Goal: Task Accomplishment & Management: Complete application form

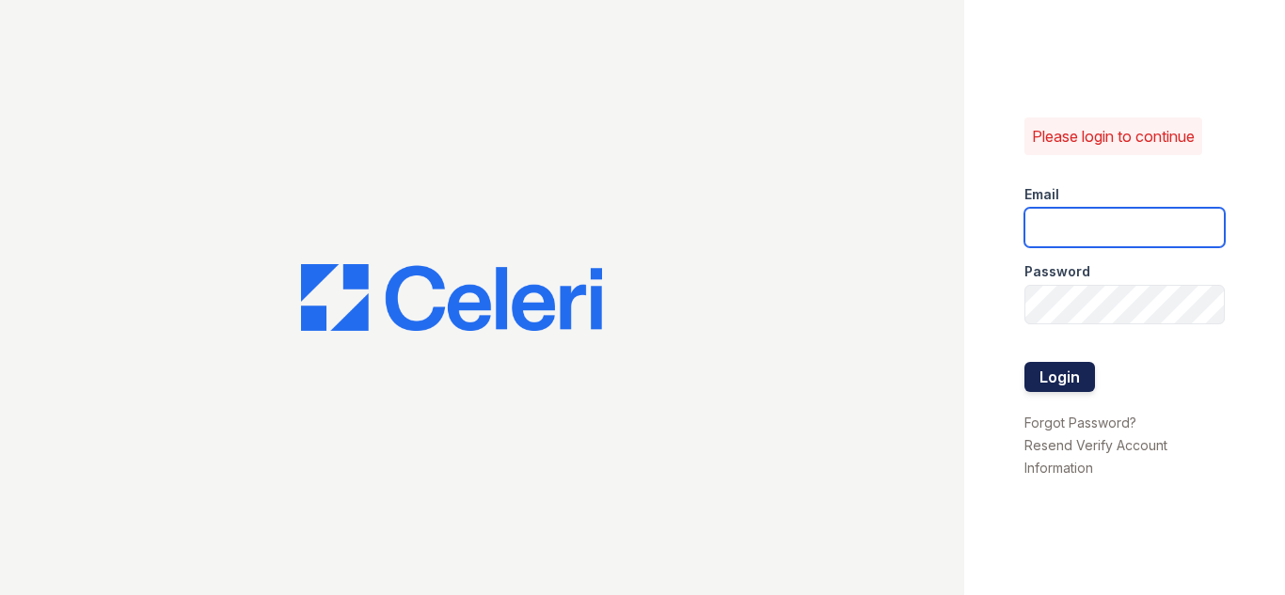
type input "[EMAIL_ADDRESS][DOMAIN_NAME]"
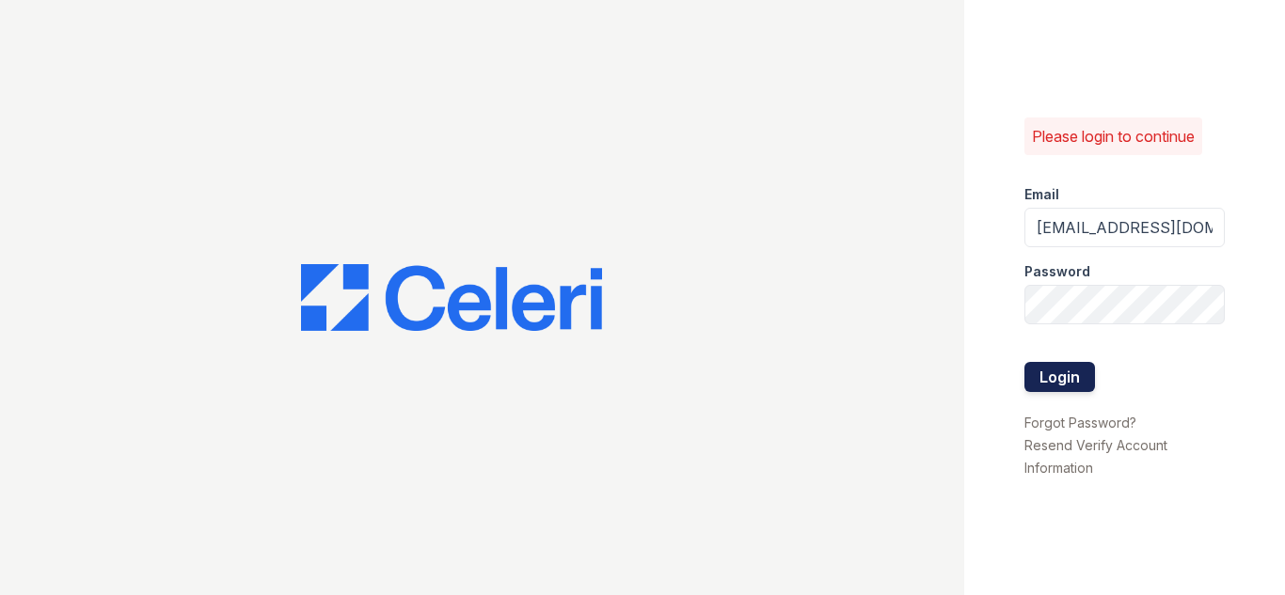
click at [1057, 372] on button "Login" at bounding box center [1059, 377] width 71 height 30
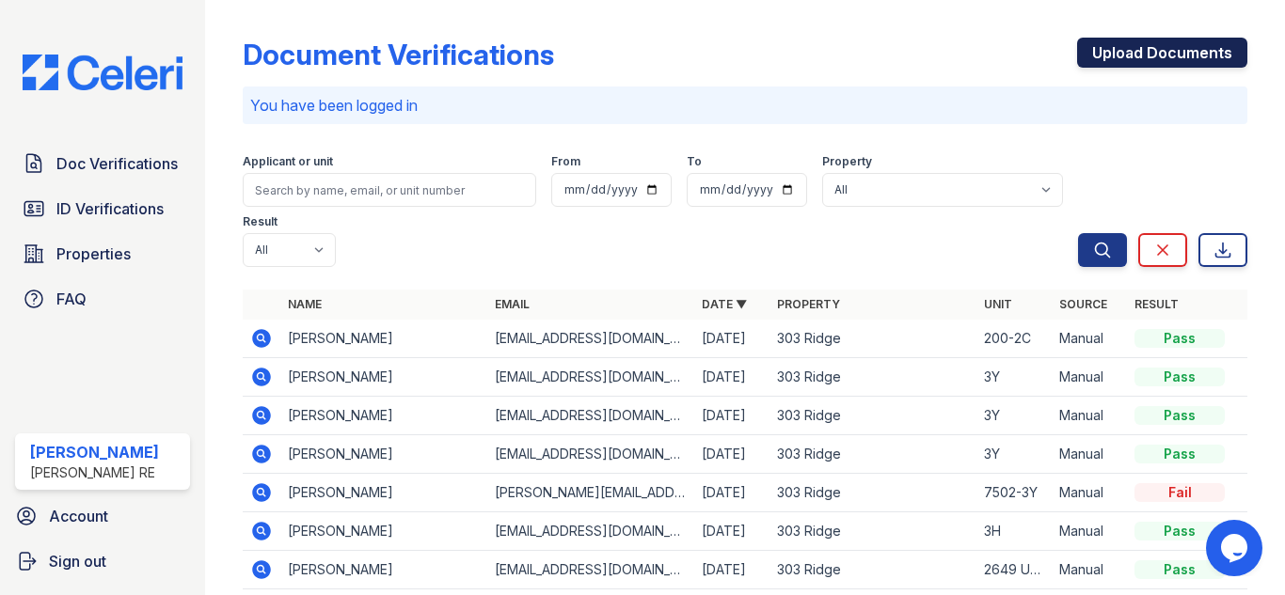
click at [1108, 56] on link "Upload Documents" at bounding box center [1162, 53] width 170 height 30
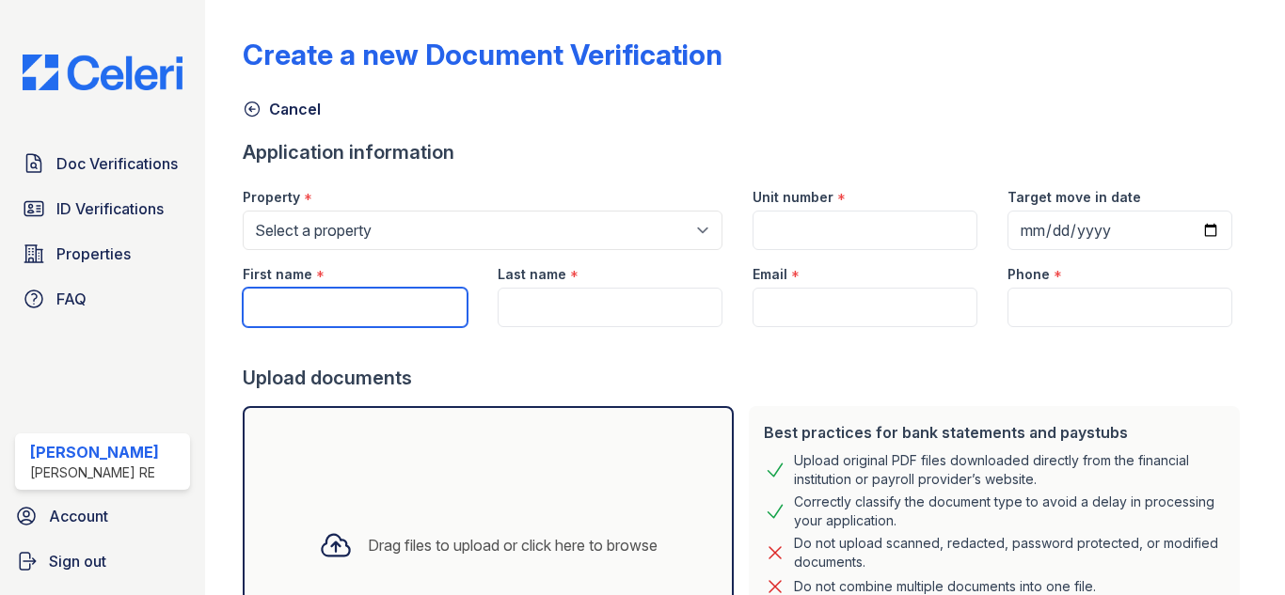
click at [306, 312] on input "First name" at bounding box center [355, 308] width 225 height 40
paste input "[PERSON_NAME]"
click at [311, 309] on input "[PERSON_NAME]" at bounding box center [355, 308] width 225 height 40
type input "[PERSON_NAME]"
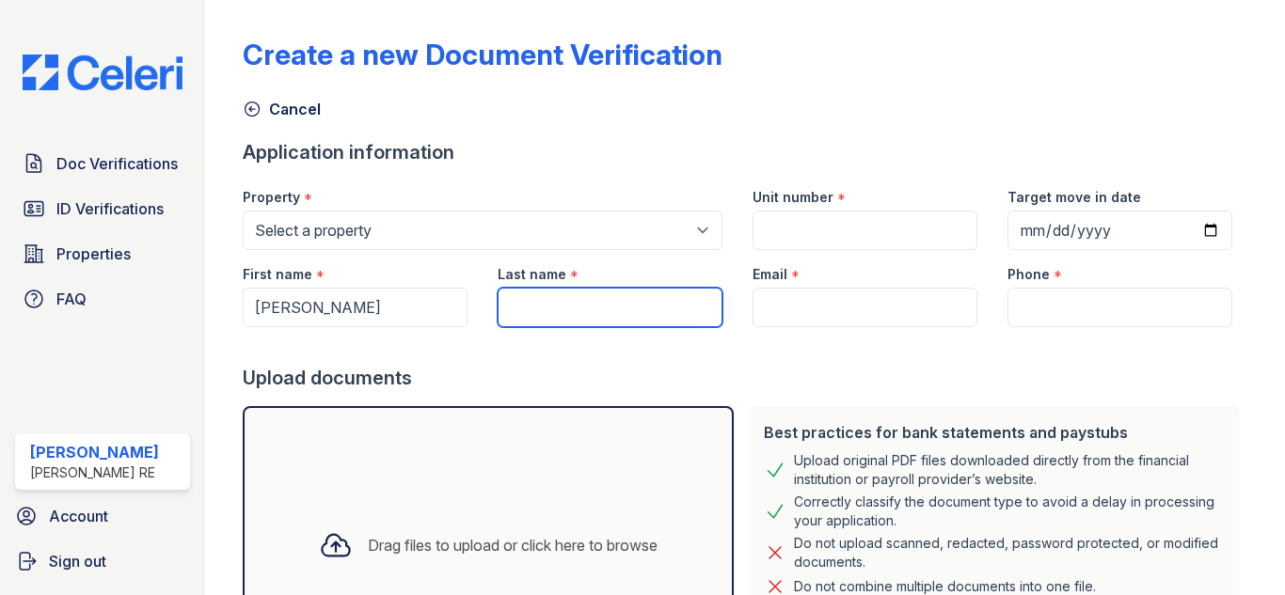
click at [544, 317] on input "Last name" at bounding box center [610, 308] width 225 height 40
paste input "[PERSON_NAME]"
type input "[PERSON_NAME]"
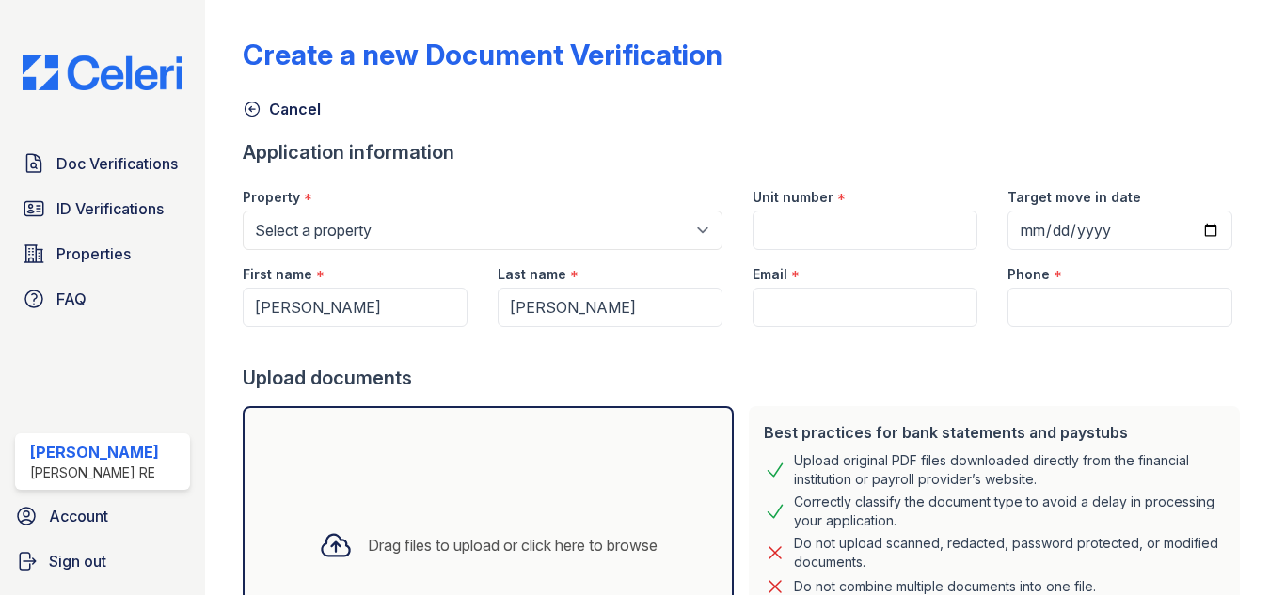
click at [520, 367] on div "Upload documents" at bounding box center [745, 378] width 1004 height 26
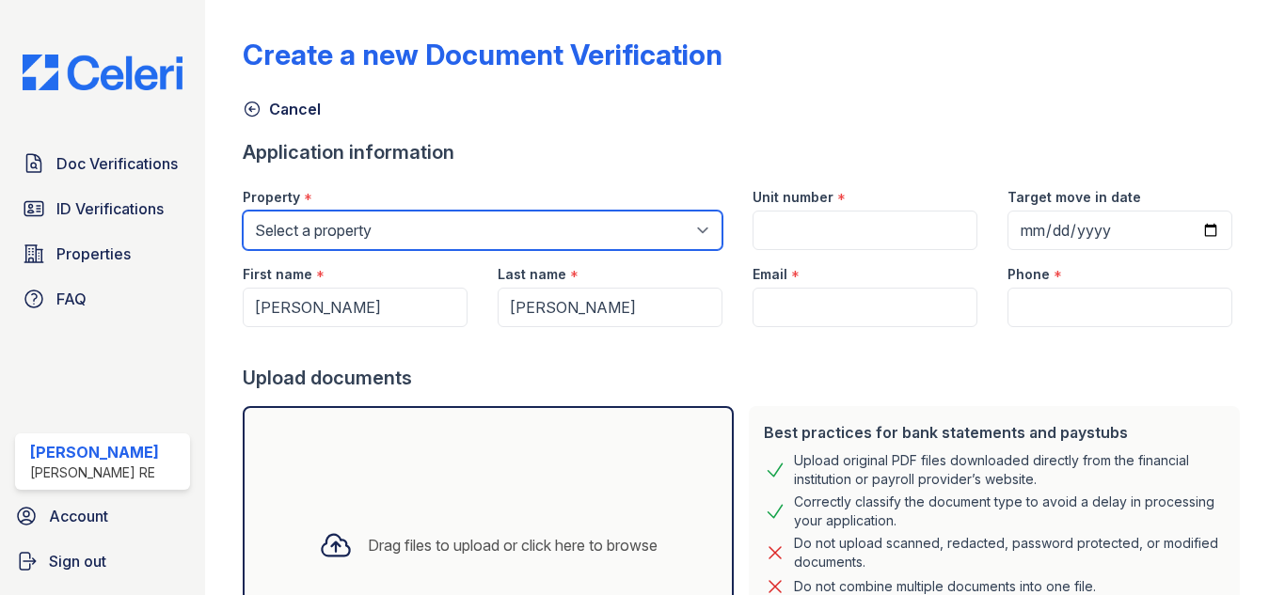
click at [587, 240] on select "Select a property [GEOGRAPHIC_DATA][STREET_ADDRESS][PERSON_NAME] [STREET_ADDRES…" at bounding box center [483, 231] width 480 height 40
click at [466, 229] on select "Select a property [GEOGRAPHIC_DATA][STREET_ADDRESS][PERSON_NAME] [STREET_ADDRES…" at bounding box center [483, 231] width 480 height 40
select select "3101"
click at [243, 211] on select "Select a property [GEOGRAPHIC_DATA][STREET_ADDRESS][PERSON_NAME] [STREET_ADDRES…" at bounding box center [483, 231] width 480 height 40
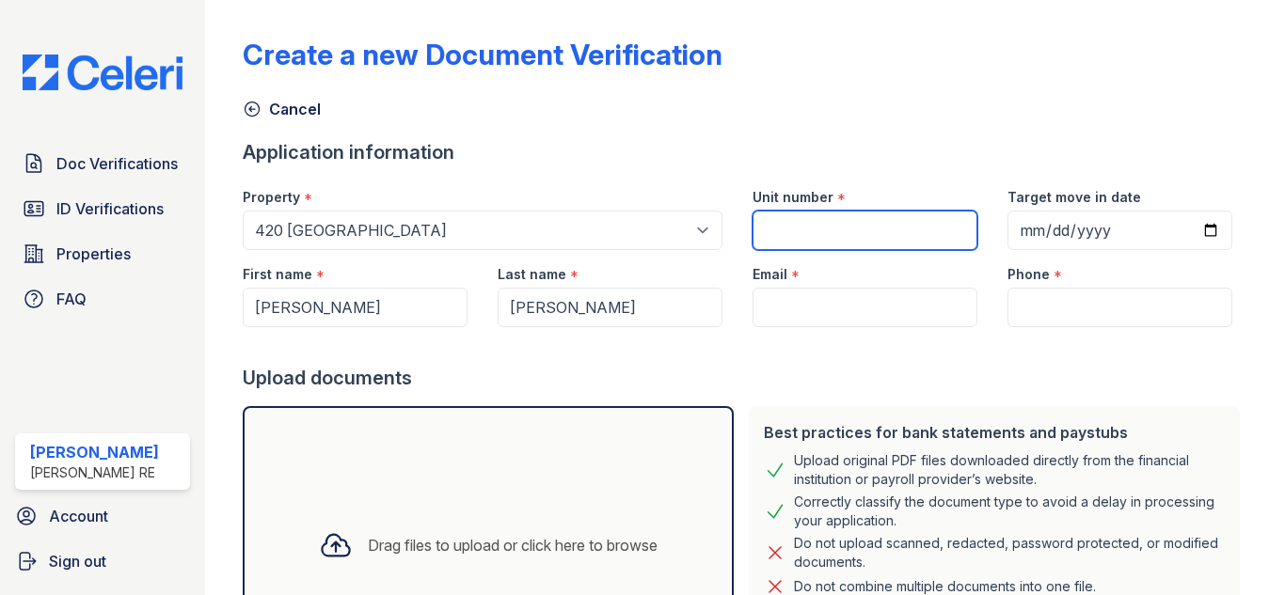
click at [805, 226] on input "Unit number" at bounding box center [864, 231] width 225 height 40
paste input "422-1"
type input "422-1"
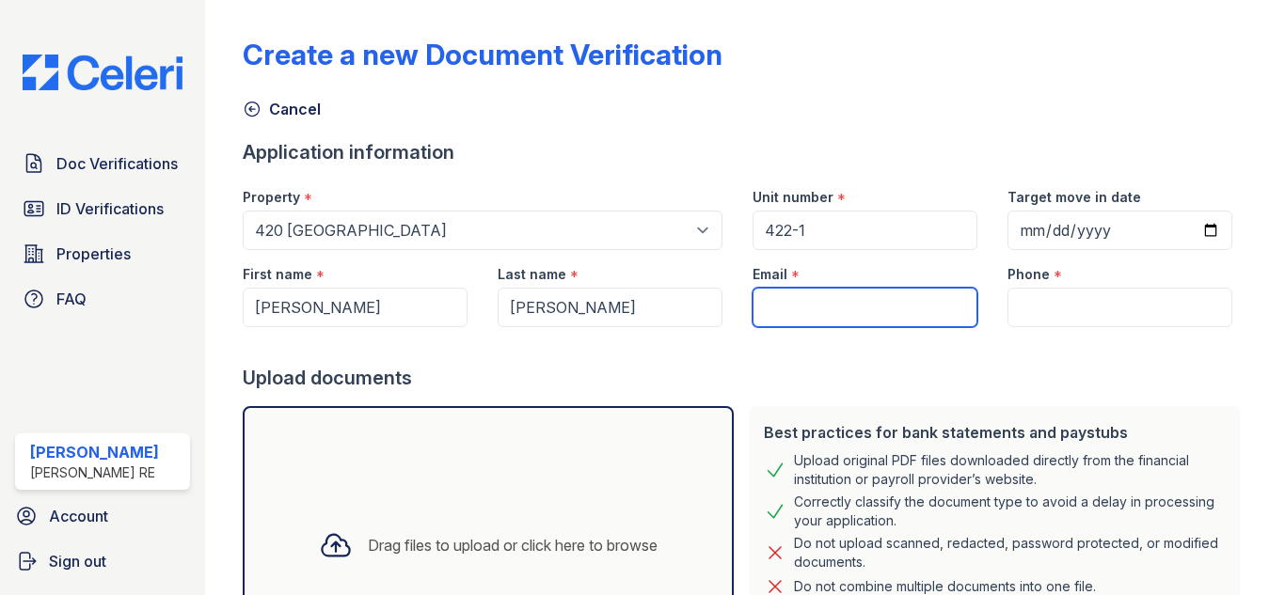
click at [804, 302] on input "Email" at bounding box center [864, 308] width 225 height 40
paste input "[EMAIL_ADDRESS][DOMAIN_NAME]"
type input "[EMAIL_ADDRESS][DOMAIN_NAME]"
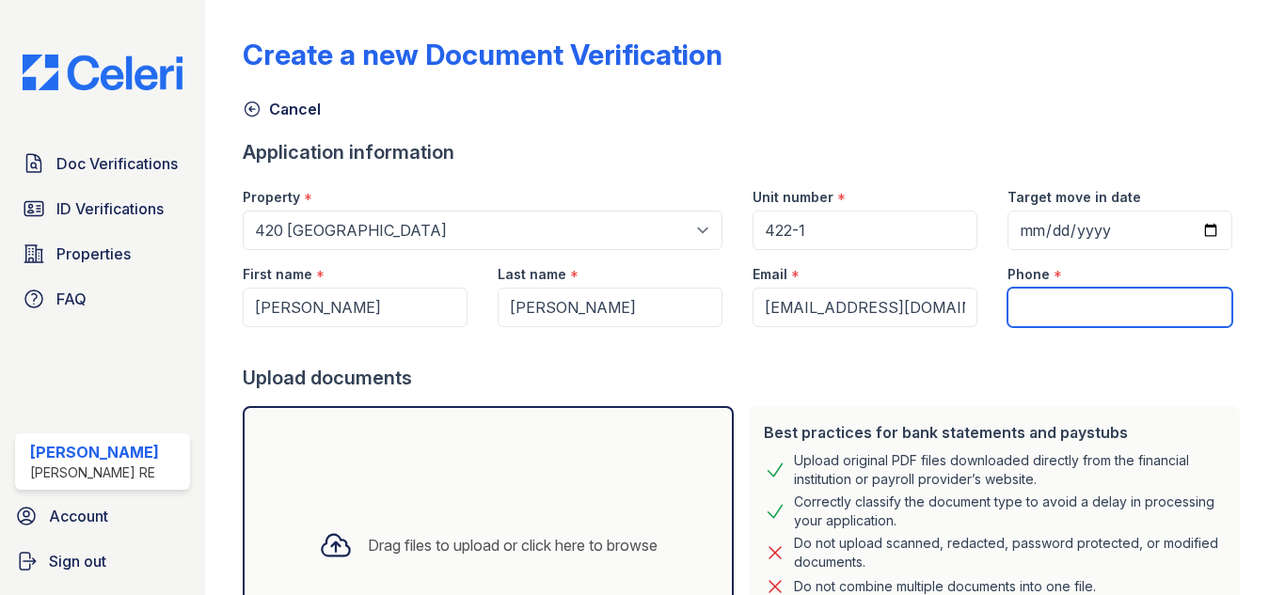
click at [1053, 305] on input "Phone" at bounding box center [1119, 308] width 225 height 40
paste input "[PHONE_NUMBER]"
type input "[PHONE_NUMBER]"
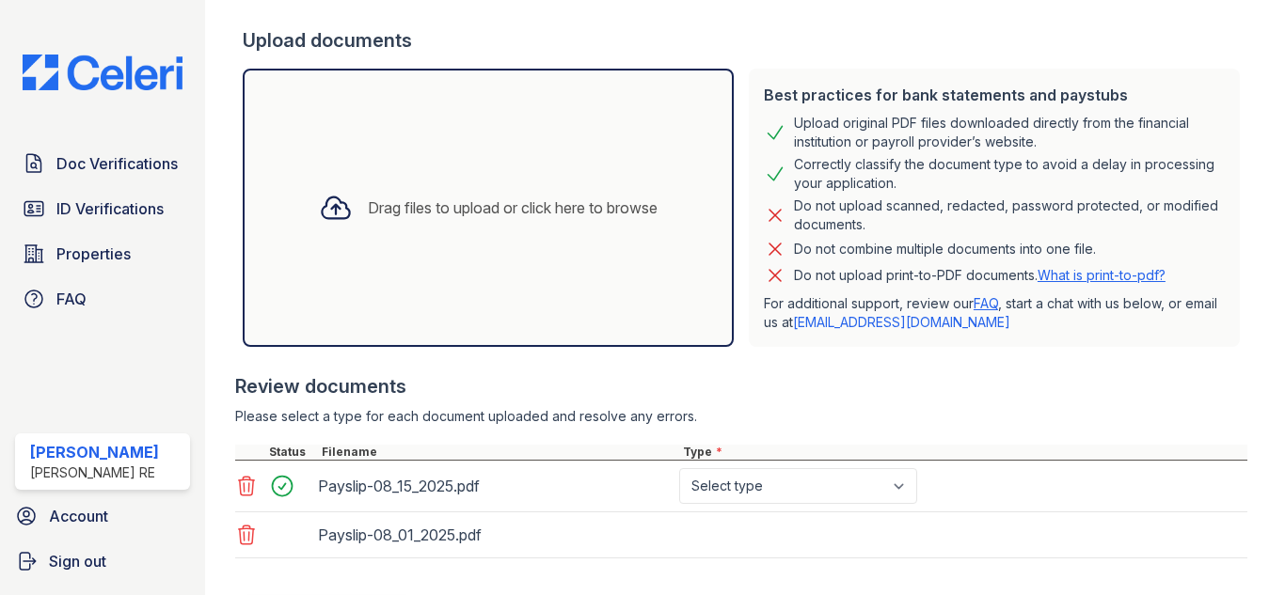
scroll to position [433, 0]
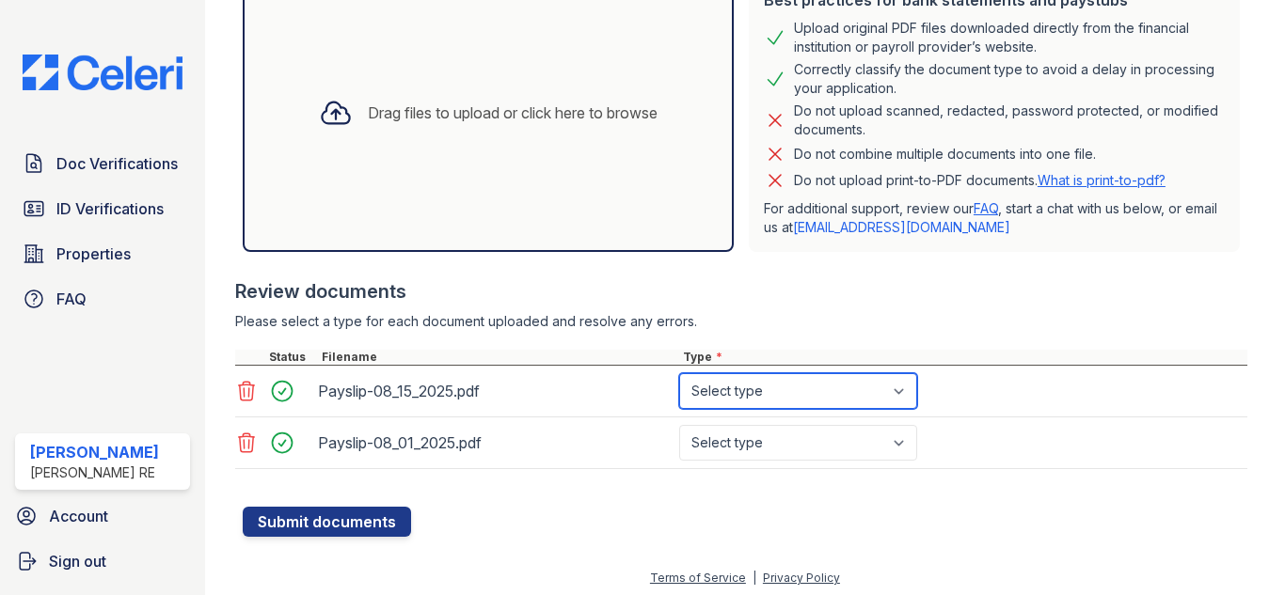
click at [735, 387] on select "Select type Paystub Bank Statement Offer Letter Tax Documents Benefit Award Let…" at bounding box center [798, 391] width 238 height 36
select select "paystub"
click at [679, 373] on select "Select type Paystub Bank Statement Offer Letter Tax Documents Benefit Award Let…" at bounding box center [798, 391] width 238 height 36
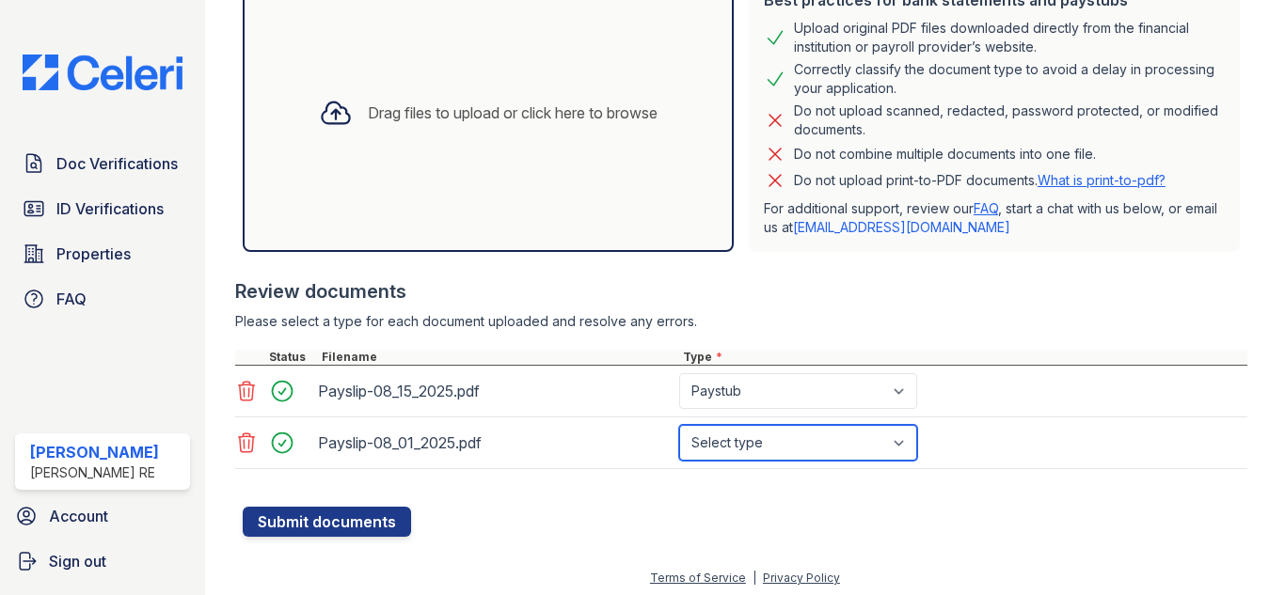
click at [771, 451] on select "Select type Paystub Bank Statement Offer Letter Tax Documents Benefit Award Let…" at bounding box center [798, 443] width 238 height 36
select select "paystub"
click at [679, 425] on select "Select type Paystub Bank Statement Offer Letter Tax Documents Benefit Award Let…" at bounding box center [798, 443] width 238 height 36
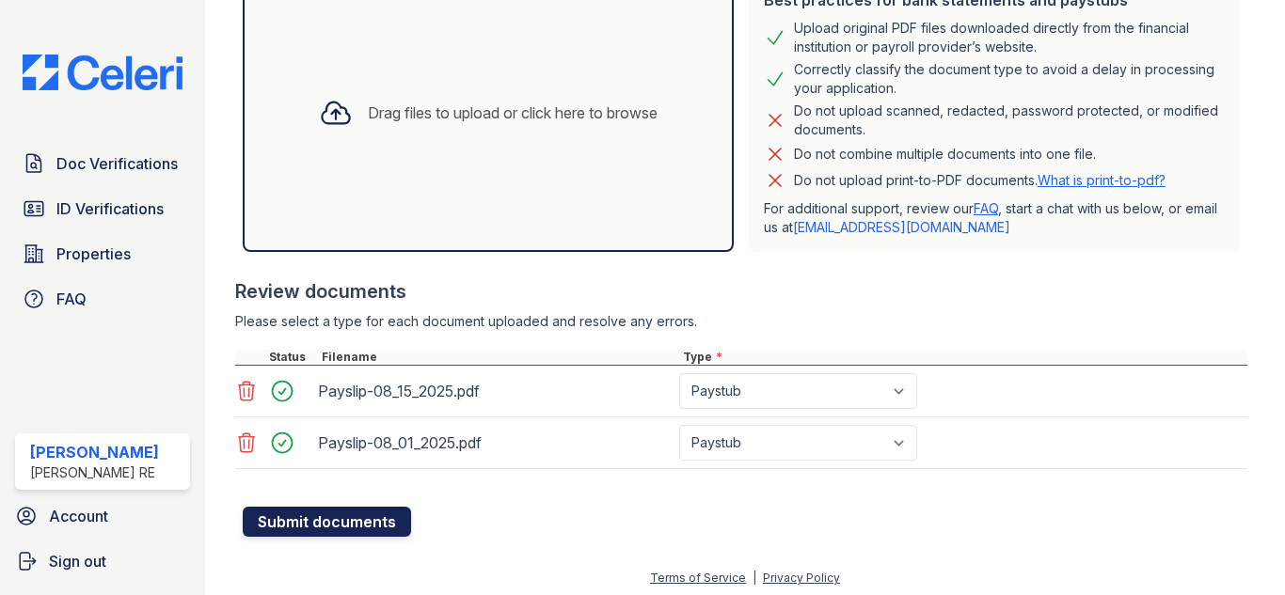
click at [359, 515] on button "Submit documents" at bounding box center [327, 522] width 168 height 30
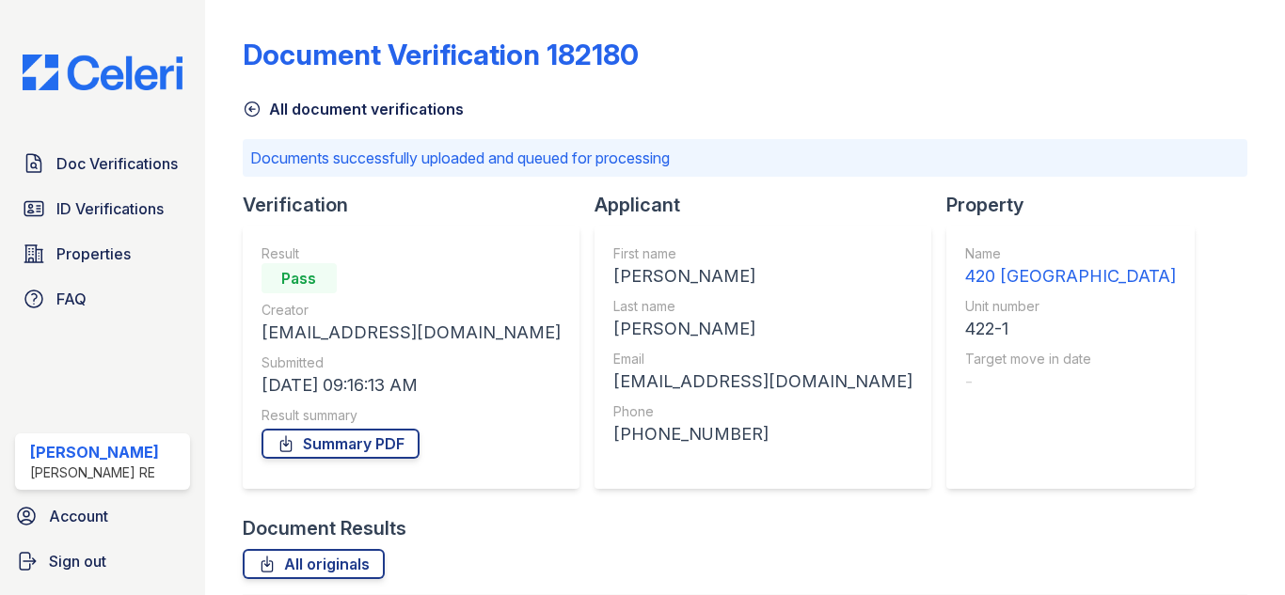
drag, startPoint x: 118, startPoint y: 174, endPoint x: 134, endPoint y: 184, distance: 19.0
click at [118, 174] on span "Doc Verifications" at bounding box center [116, 163] width 121 height 23
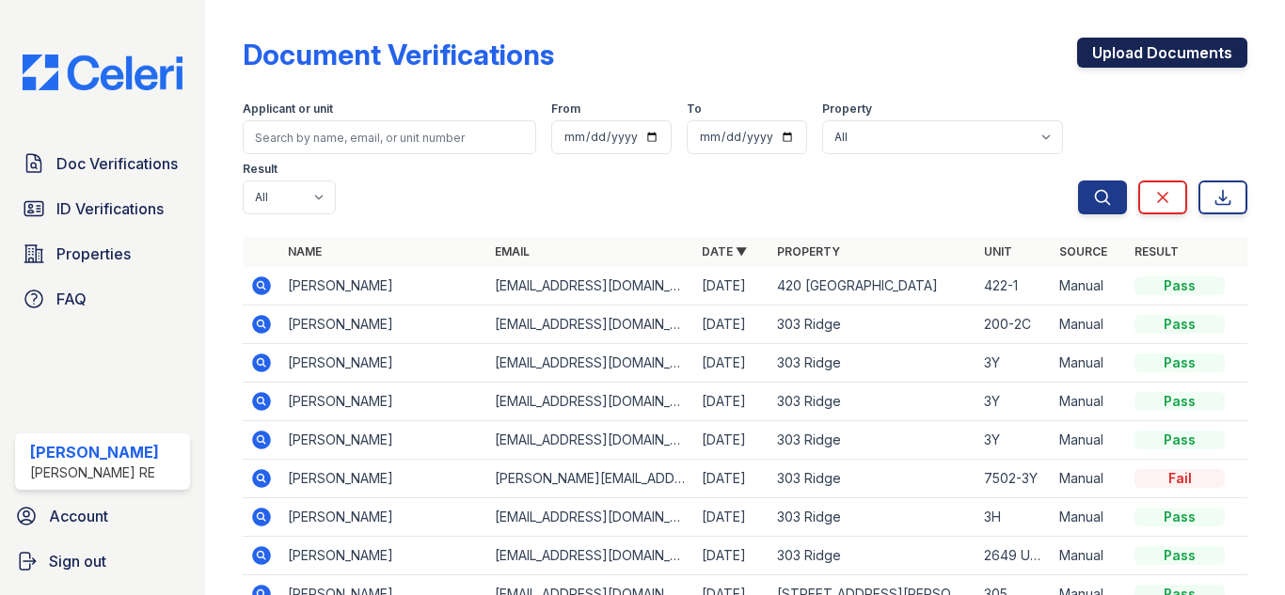
click at [1131, 51] on link "Upload Documents" at bounding box center [1162, 53] width 170 height 30
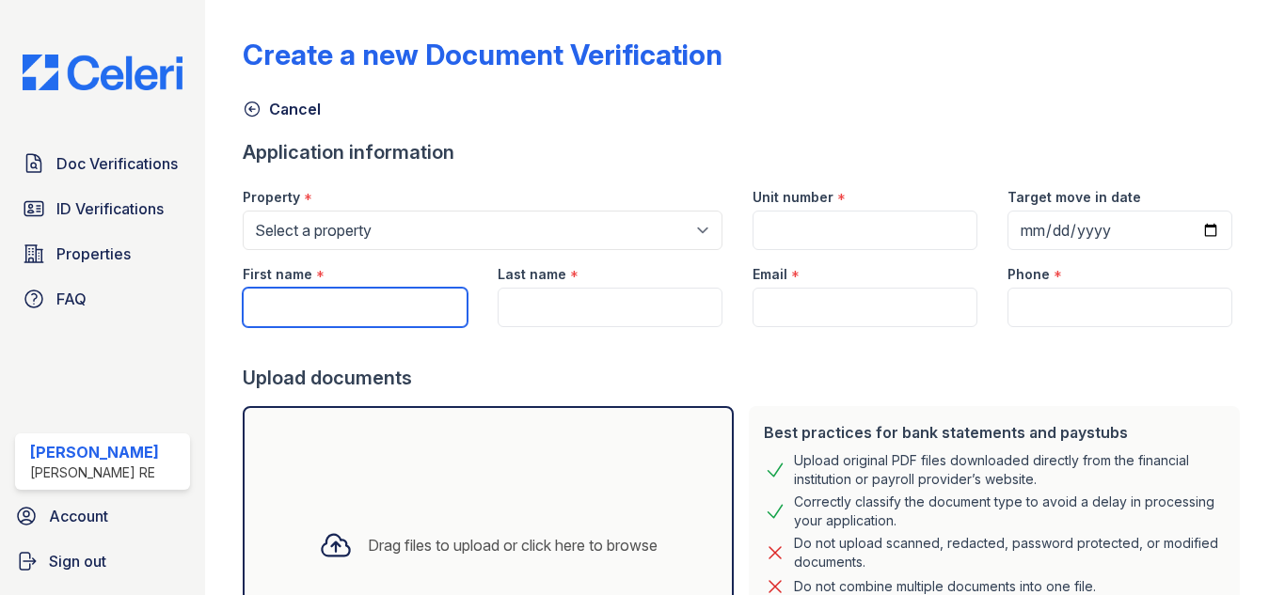
click at [312, 305] on input "First name" at bounding box center [355, 308] width 225 height 40
paste input "[PERSON_NAME]"
click at [312, 305] on input "[PERSON_NAME]" at bounding box center [355, 308] width 225 height 40
type input "Sade"
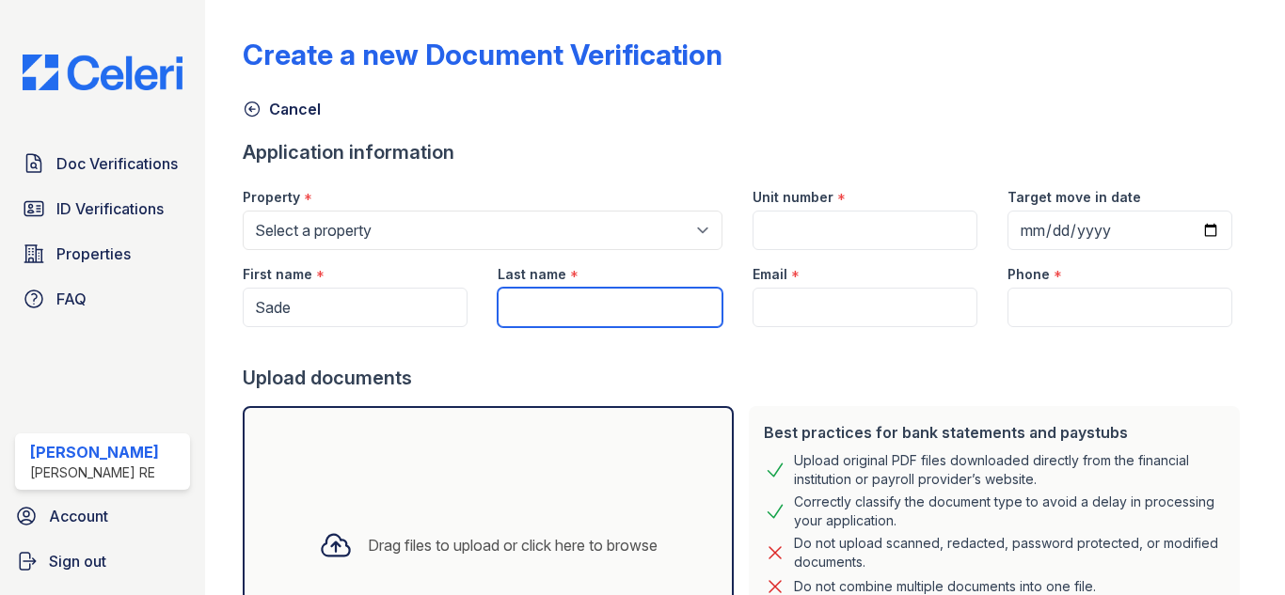
click at [651, 321] on input "Last name" at bounding box center [610, 308] width 225 height 40
paste input "[PERSON_NAME]"
type input "[PERSON_NAME]"
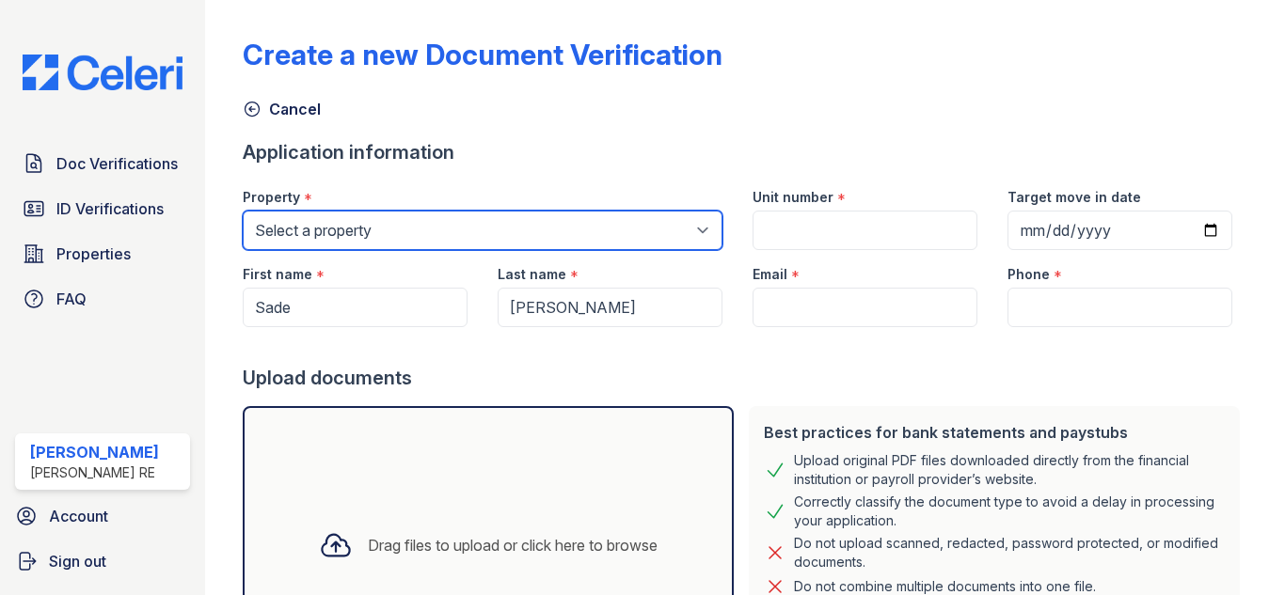
click at [428, 221] on select "Select a property [GEOGRAPHIC_DATA][STREET_ADDRESS][PERSON_NAME] [STREET_ADDRES…" at bounding box center [483, 231] width 480 height 40
select select "3101"
click at [243, 211] on select "Select a property [GEOGRAPHIC_DATA][STREET_ADDRESS][PERSON_NAME] [STREET_ADDRES…" at bounding box center [483, 231] width 480 height 40
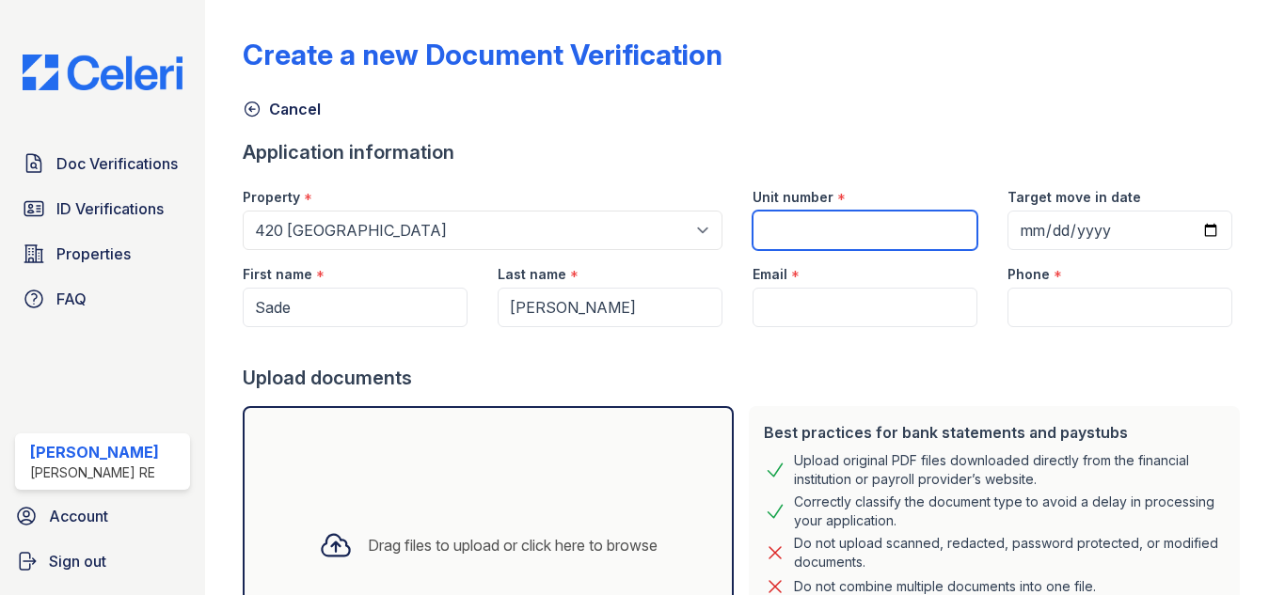
click at [821, 237] on input "Unit number" at bounding box center [864, 231] width 225 height 40
paste input "422-1"
type input "422-1"
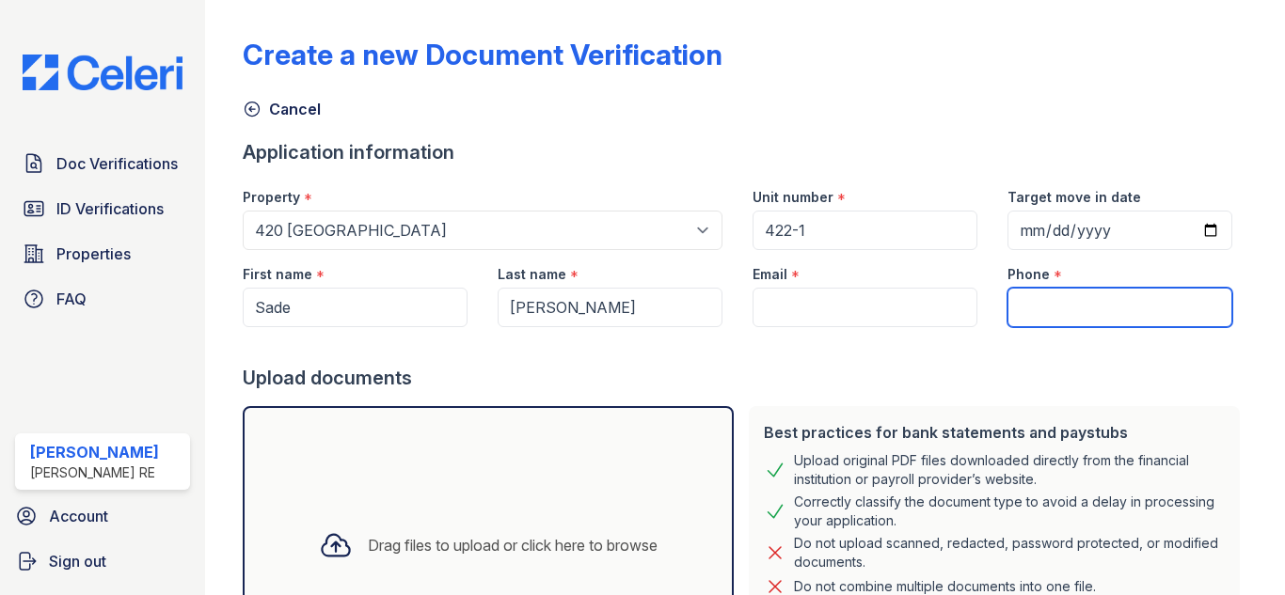
click at [1032, 315] on input "Phone" at bounding box center [1119, 308] width 225 height 40
paste input "[PHONE_NUMBER]"
type input "[PHONE_NUMBER]"
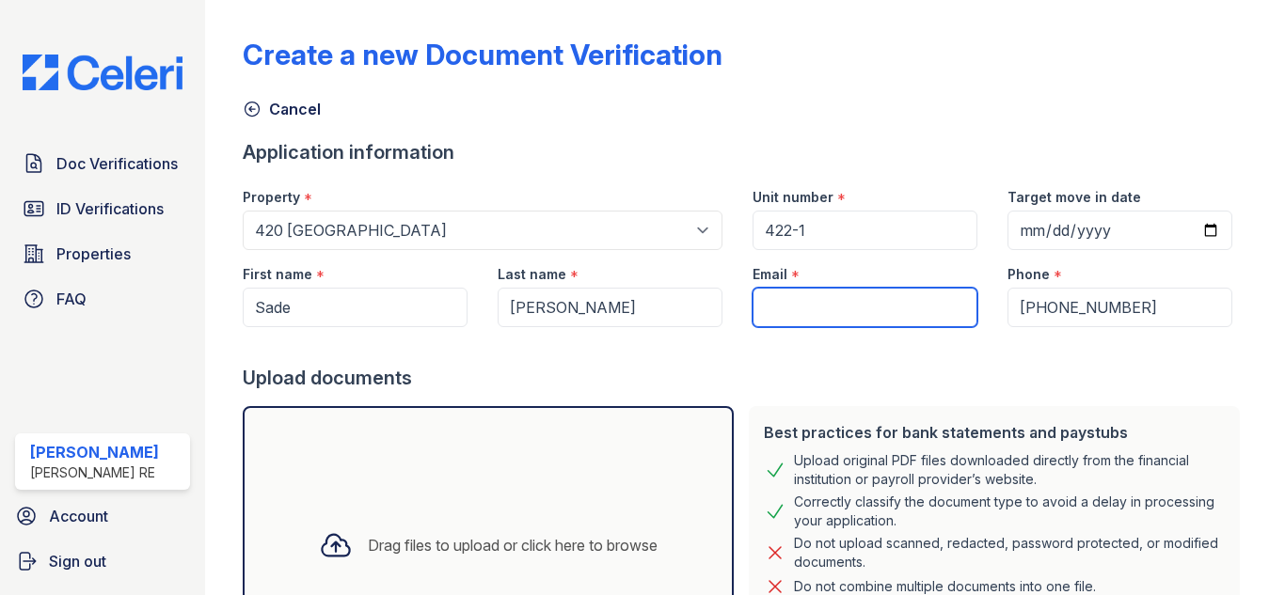
click at [864, 312] on input "Email" at bounding box center [864, 308] width 225 height 40
paste input "[DOMAIN_NAME][DEMOGRAPHIC_DATA][DOMAIN_NAME]"
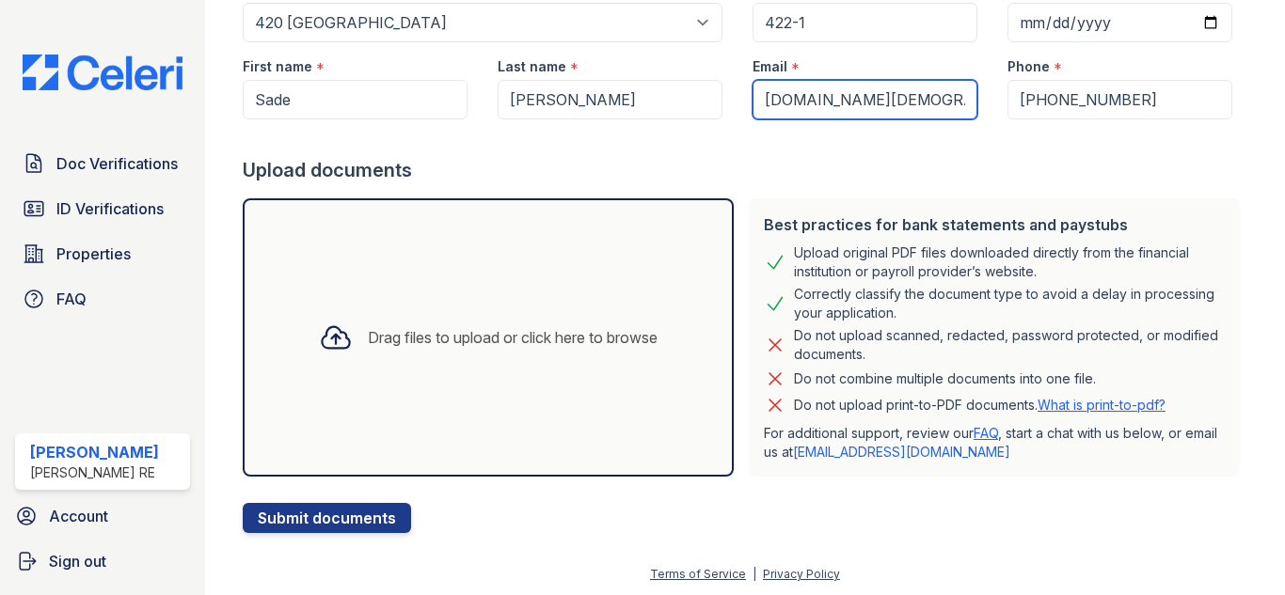
scroll to position [210, 0]
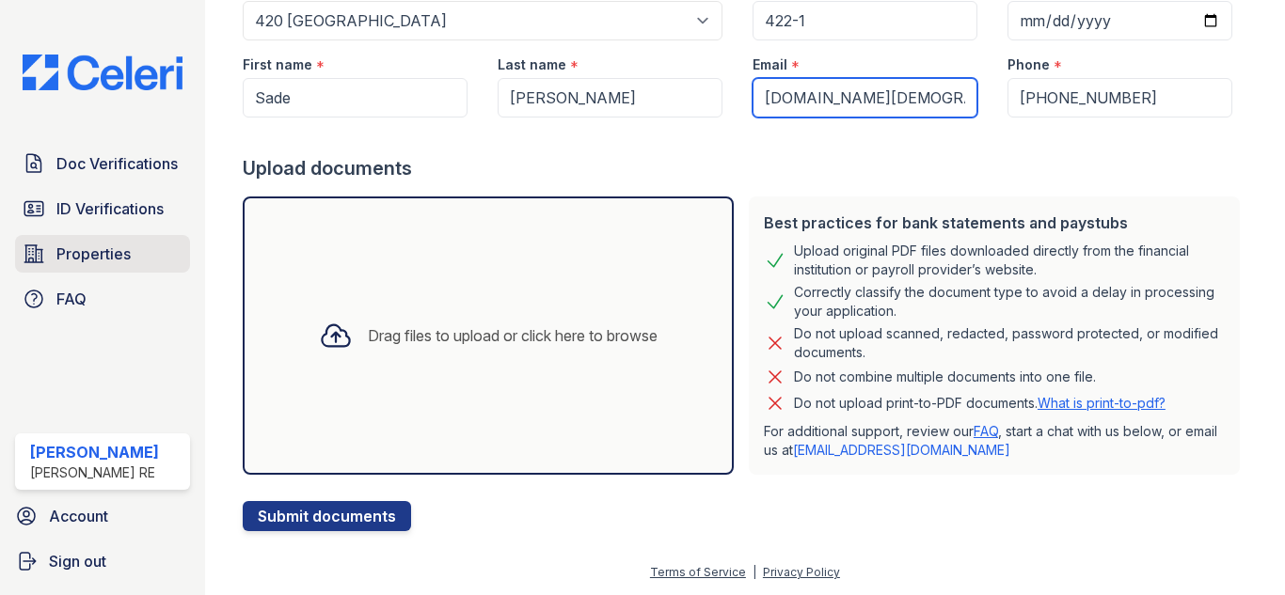
type input "[DOMAIN_NAME][DEMOGRAPHIC_DATA][DOMAIN_NAME]"
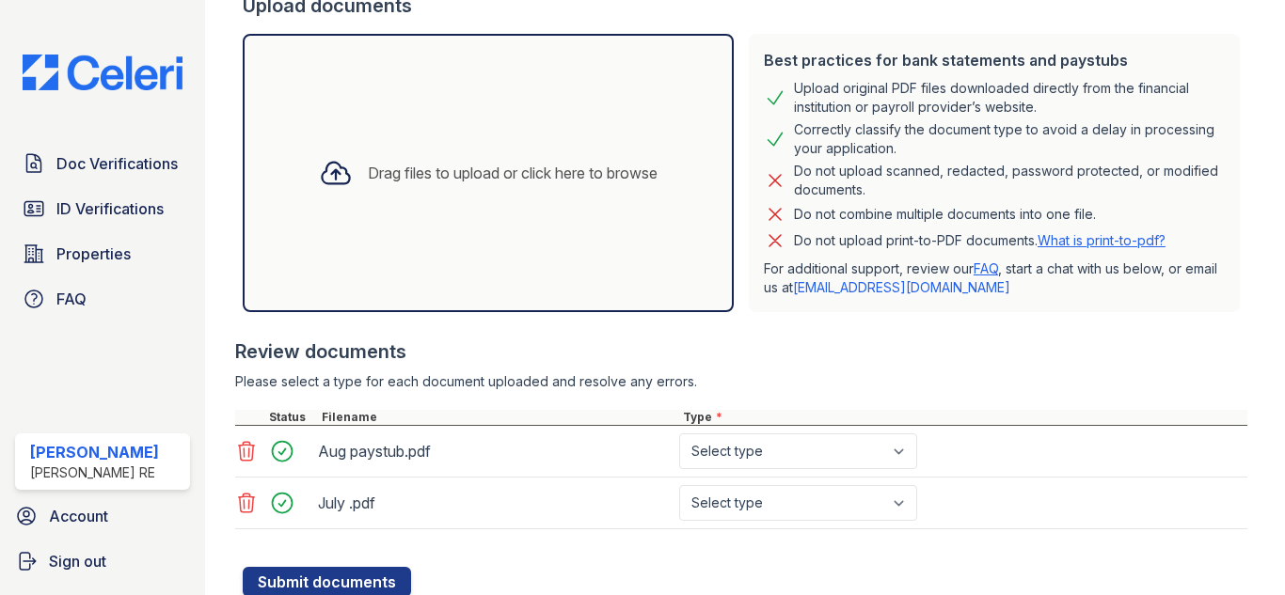
scroll to position [438, 0]
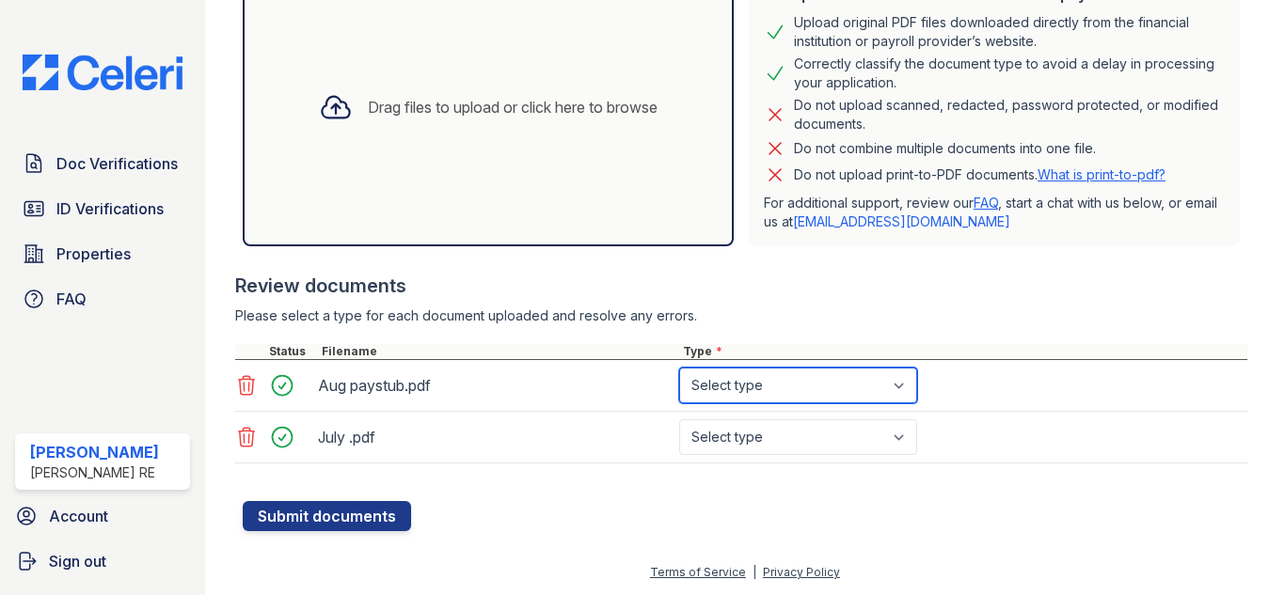
click at [783, 386] on select "Select type Paystub Bank Statement Offer Letter Tax Documents Benefit Award Let…" at bounding box center [798, 386] width 238 height 36
select select "paystub"
click at [679, 368] on select "Select type Paystub Bank Statement Offer Letter Tax Documents Benefit Award Let…" at bounding box center [798, 386] width 238 height 36
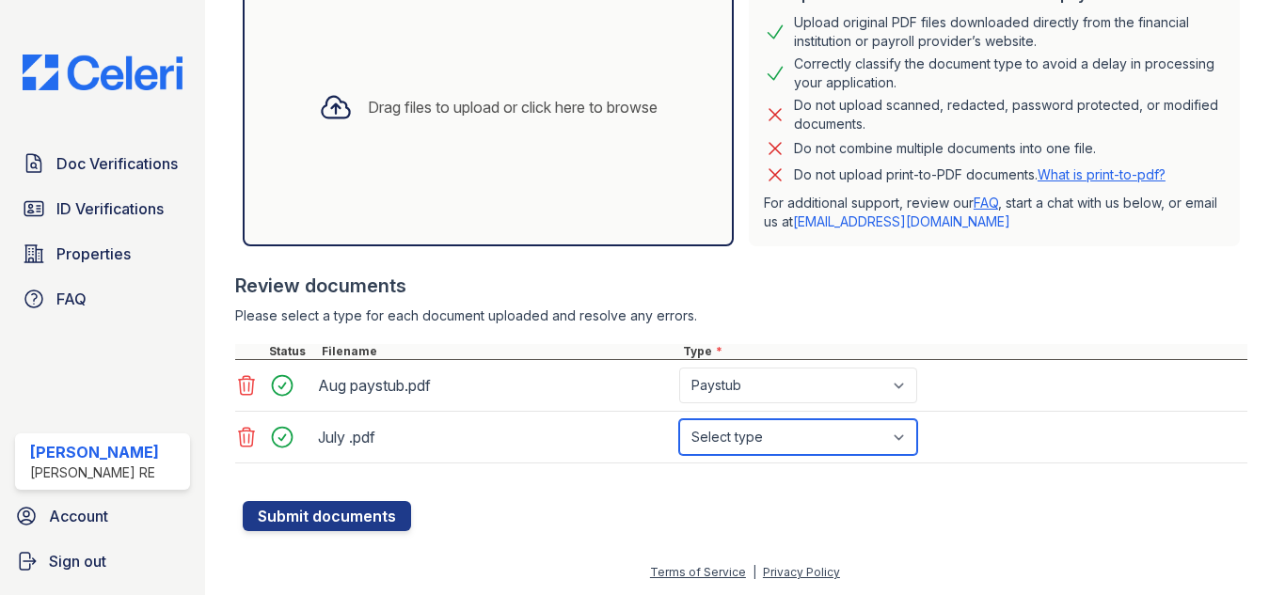
click at [783, 435] on select "Select type Paystub Bank Statement Offer Letter Tax Documents Benefit Award Let…" at bounding box center [798, 437] width 238 height 36
select select "paystub"
click at [679, 419] on select "Select type Paystub Bank Statement Offer Letter Tax Documents Benefit Award Let…" at bounding box center [798, 437] width 238 height 36
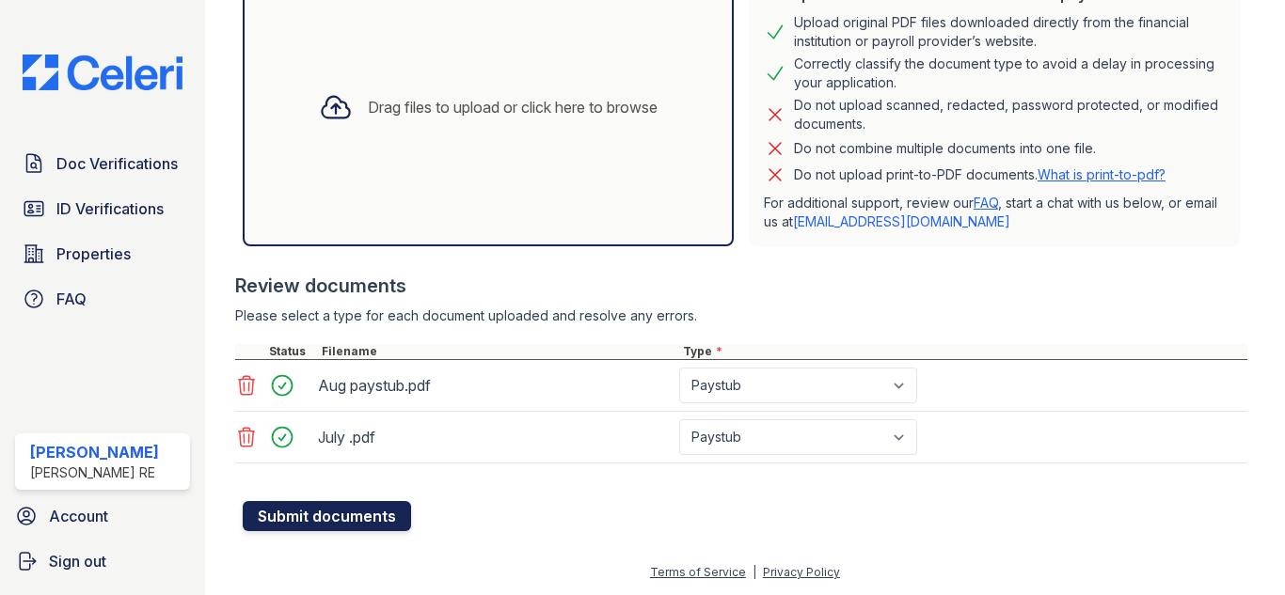
click at [377, 516] on button "Submit documents" at bounding box center [327, 516] width 168 height 30
